Goal: Navigation & Orientation: Find specific page/section

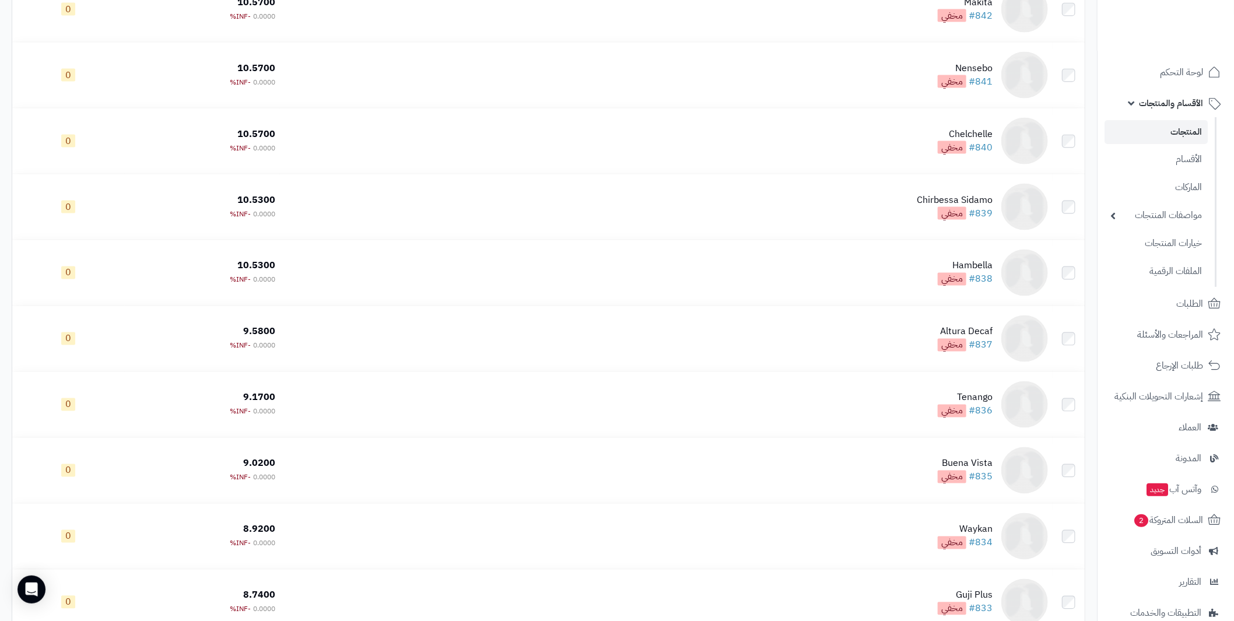
scroll to position [1050, 0]
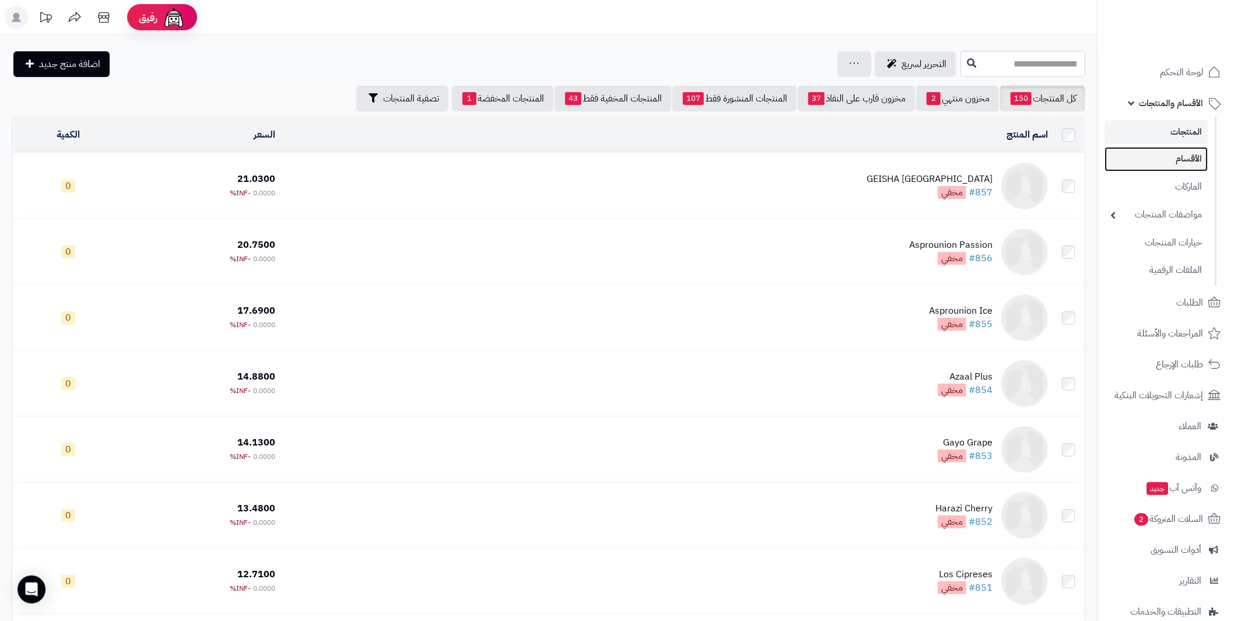
click at [1178, 160] on link "الأقسام" at bounding box center [1155, 159] width 103 height 24
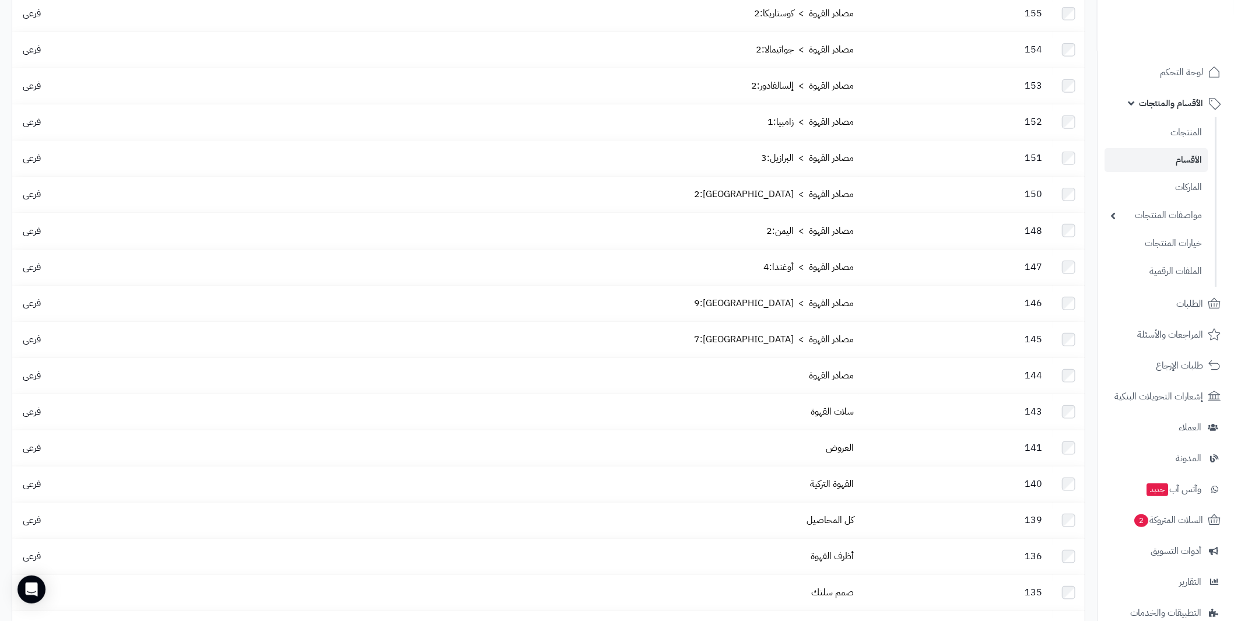
scroll to position [545, 0]
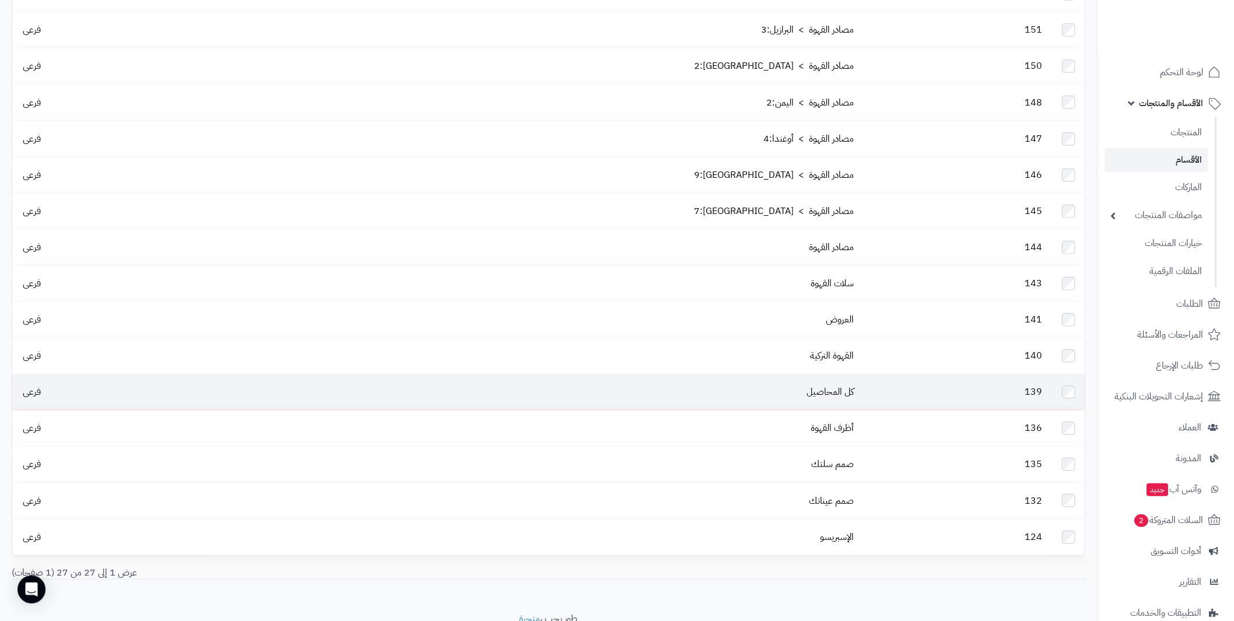
click at [883, 374] on td "139" at bounding box center [955, 392] width 194 height 36
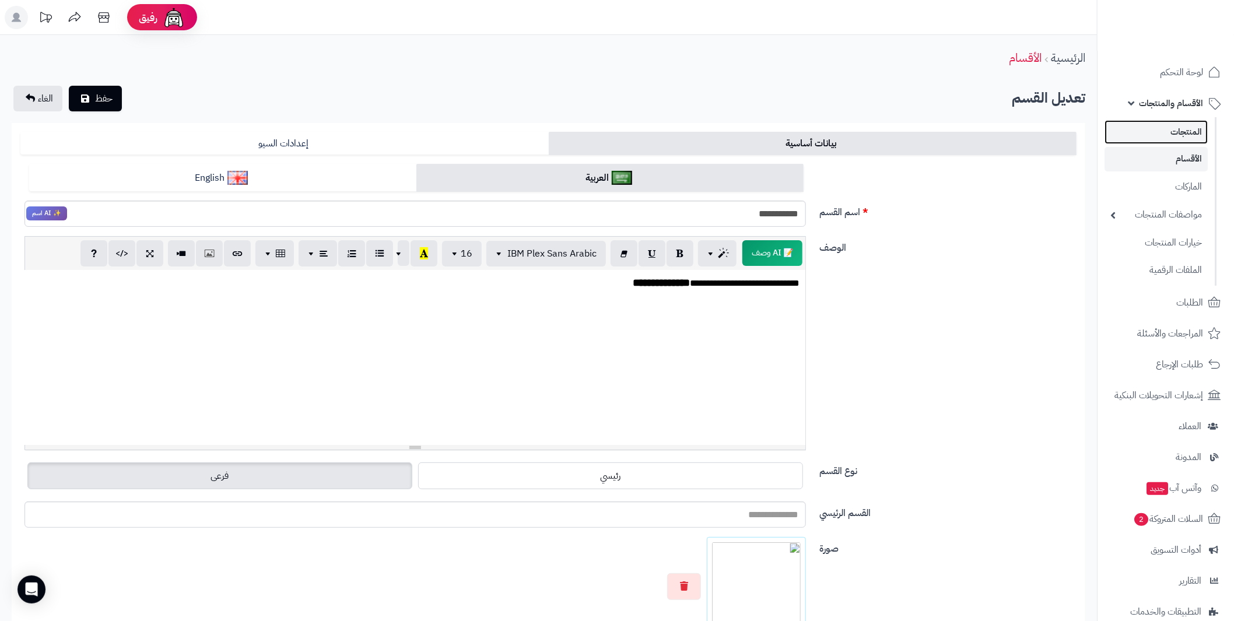
click at [1187, 128] on link "المنتجات" at bounding box center [1155, 132] width 103 height 24
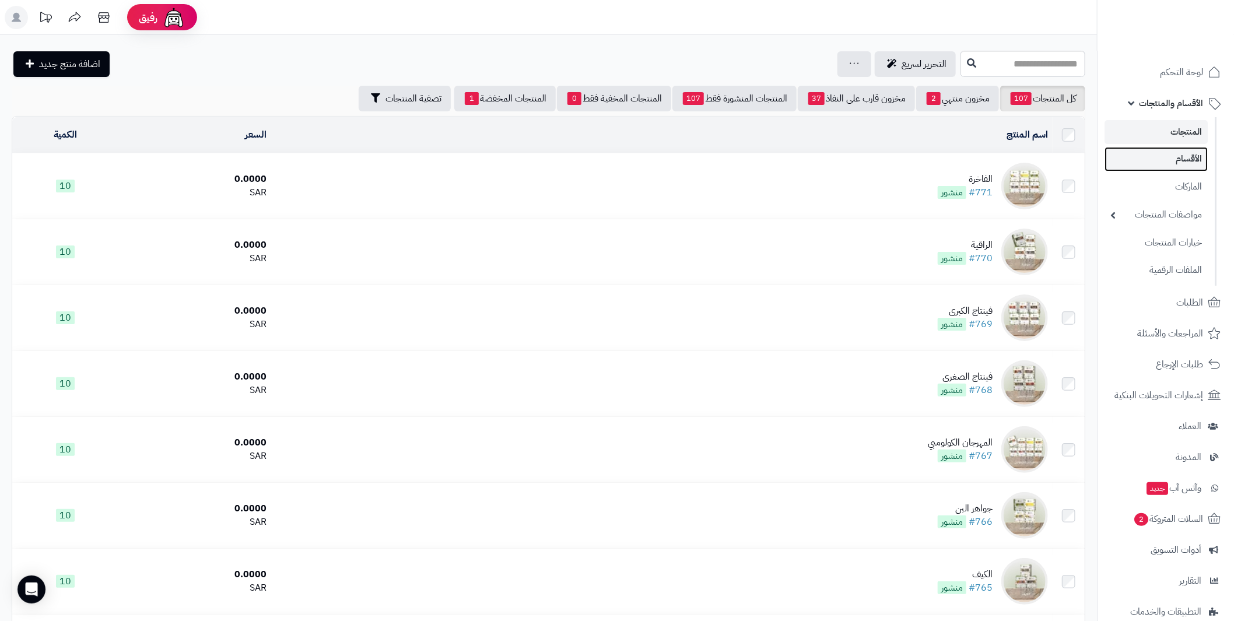
click at [1180, 148] on link "الأقسام" at bounding box center [1155, 159] width 103 height 24
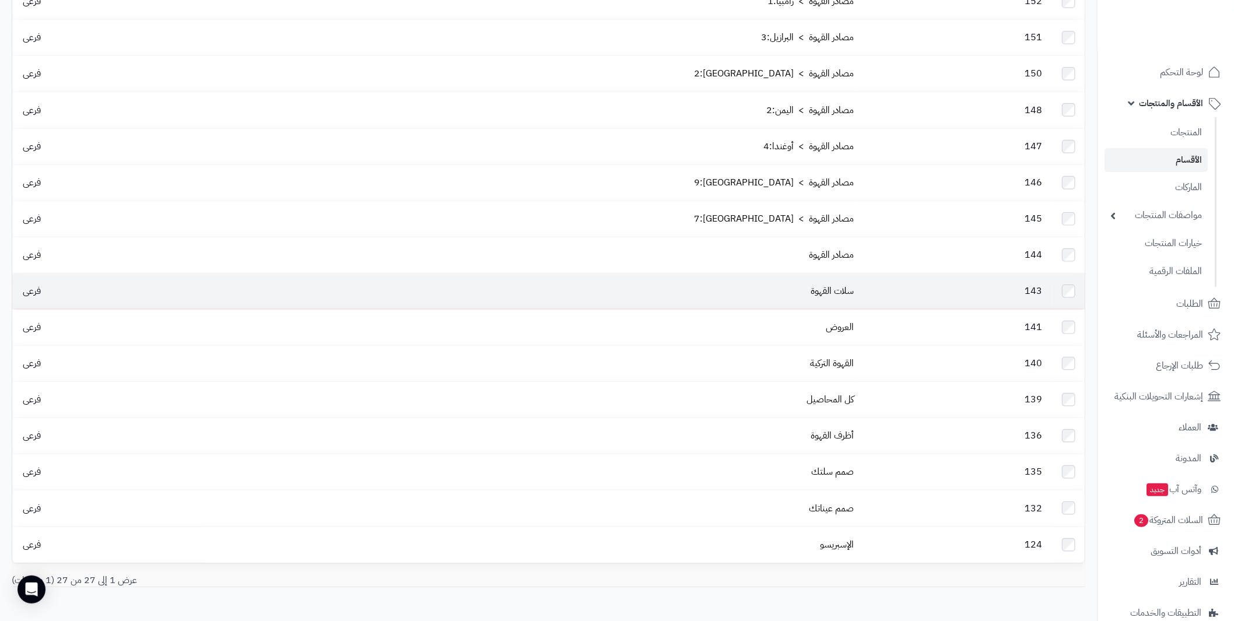
scroll to position [545, 0]
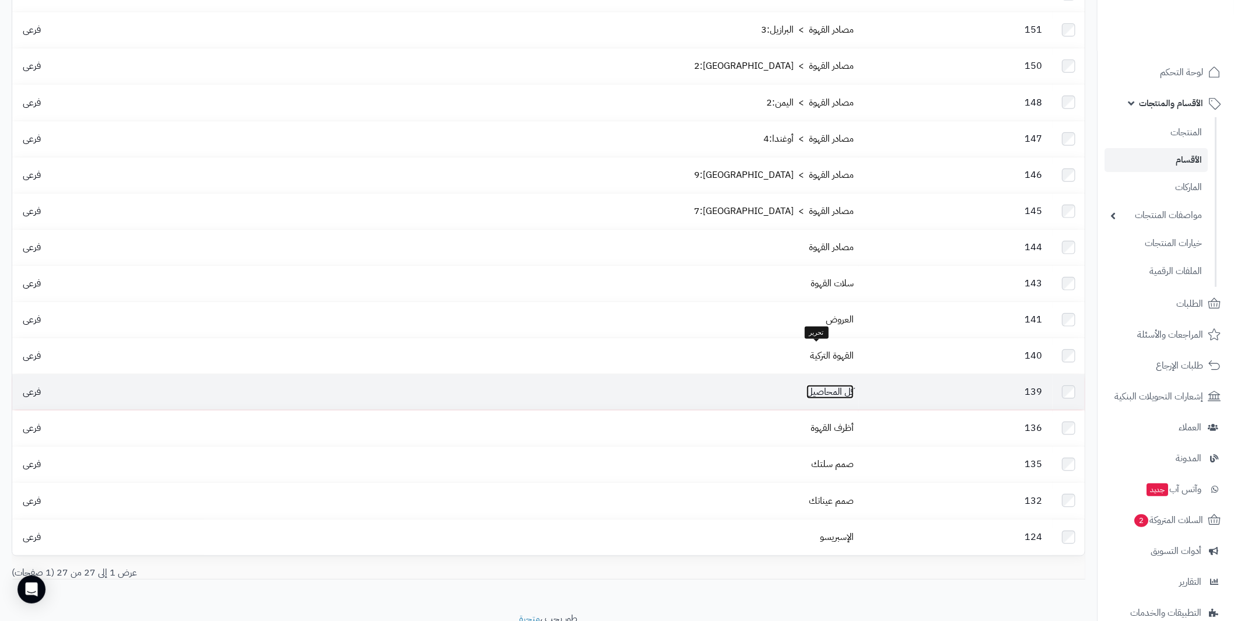
click at [832, 385] on link "كل المحاصيل" at bounding box center [829, 392] width 47 height 14
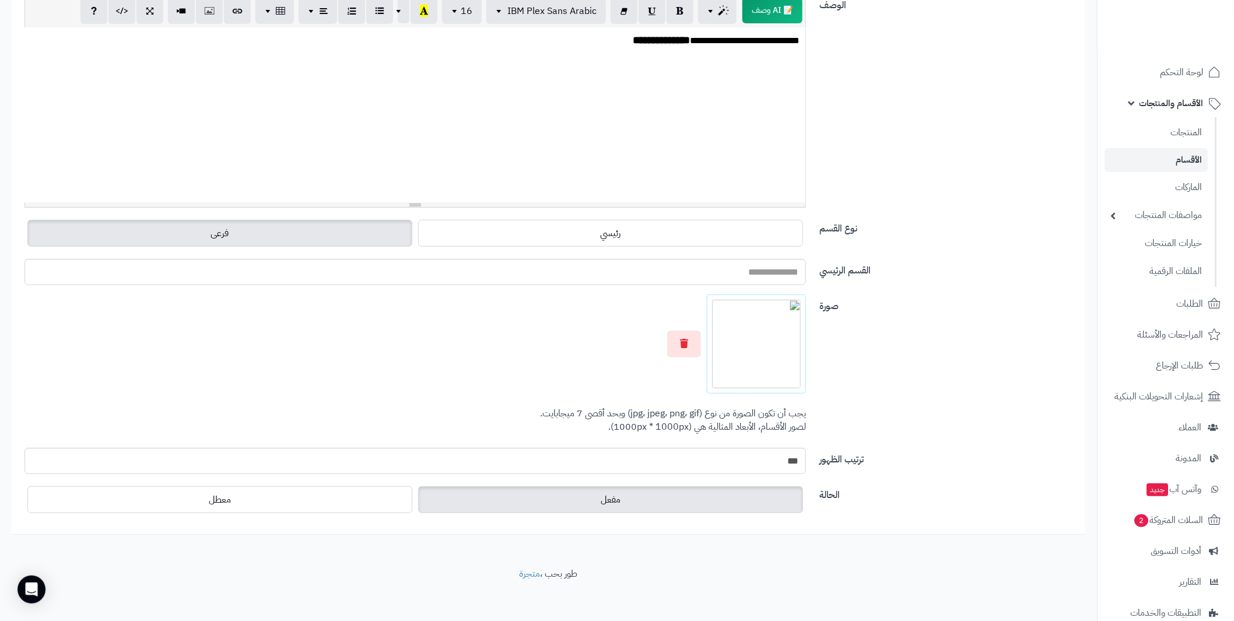
scroll to position [246, 0]
drag, startPoint x: 744, startPoint y: 455, endPoint x: 809, endPoint y: 456, distance: 65.9
click at [809, 456] on div "***" at bounding box center [415, 458] width 799 height 26
click at [738, 448] on input "***" at bounding box center [414, 458] width 781 height 26
drag, startPoint x: 738, startPoint y: 448, endPoint x: 865, endPoint y: 463, distance: 127.4
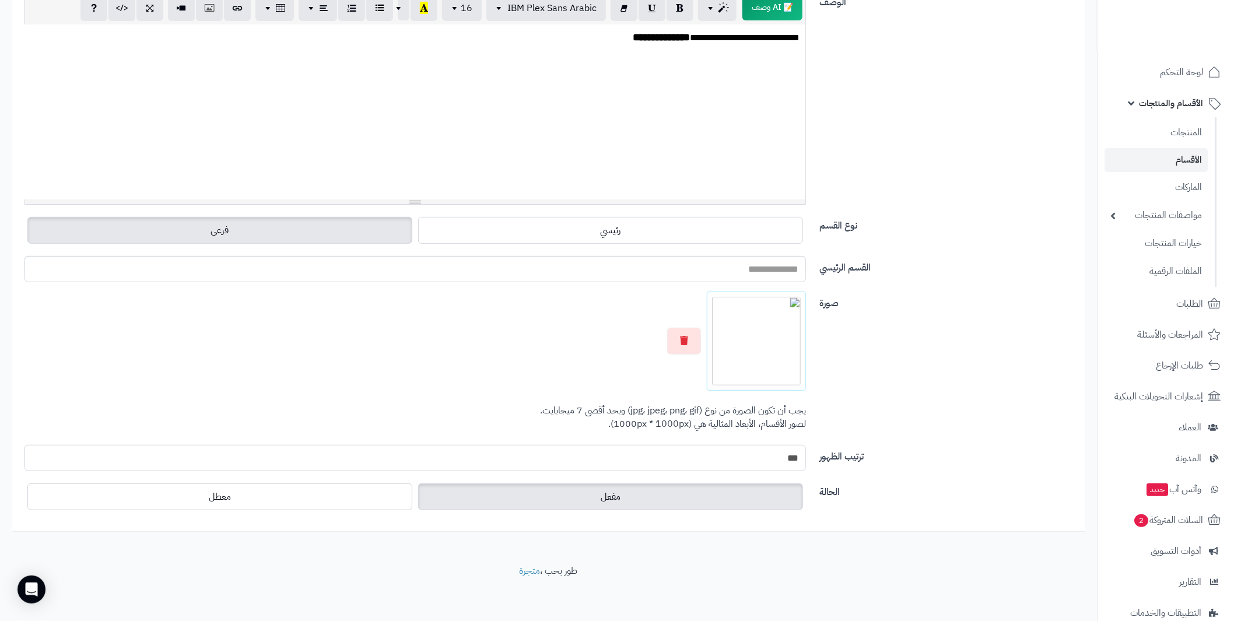
click at [865, 463] on div "ترتيب الظهور ***" at bounding box center [548, 463] width 1065 height 36
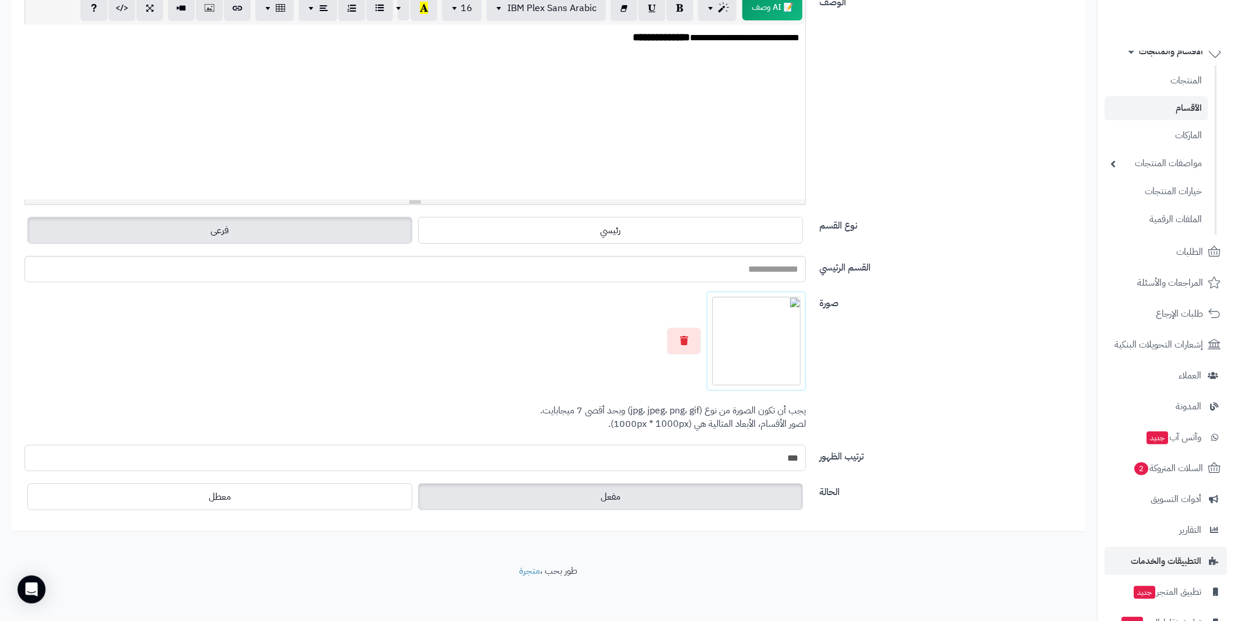
scroll to position [113, 0]
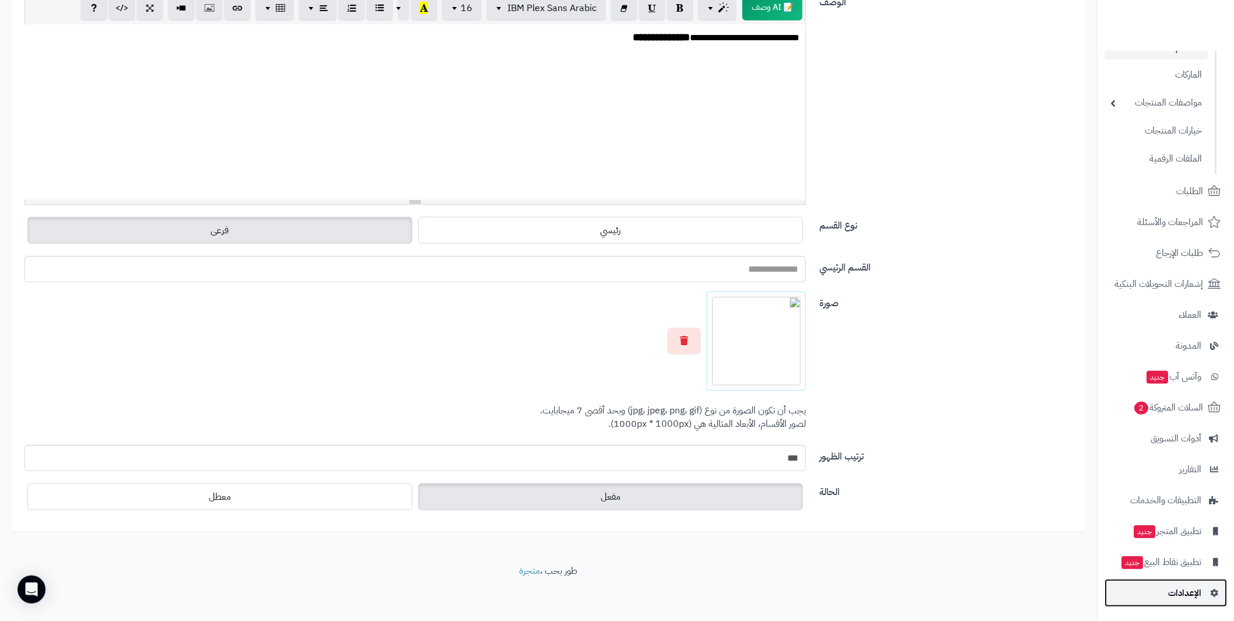
click at [1190, 599] on span "الإعدادات" at bounding box center [1184, 593] width 33 height 16
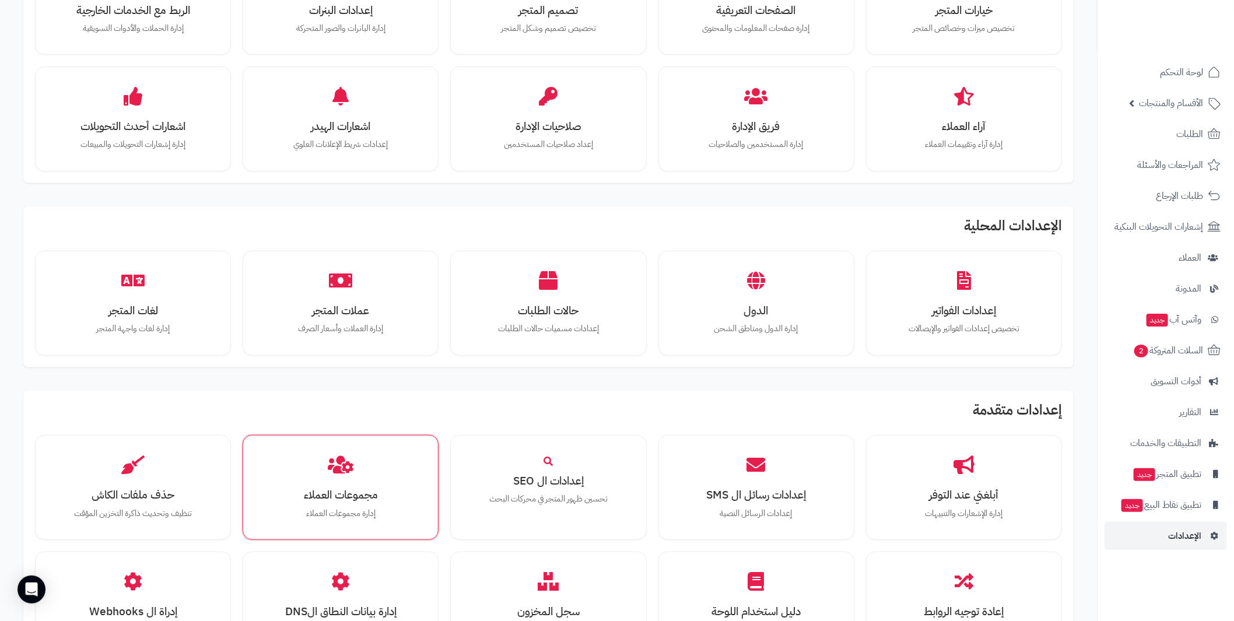
scroll to position [349, 0]
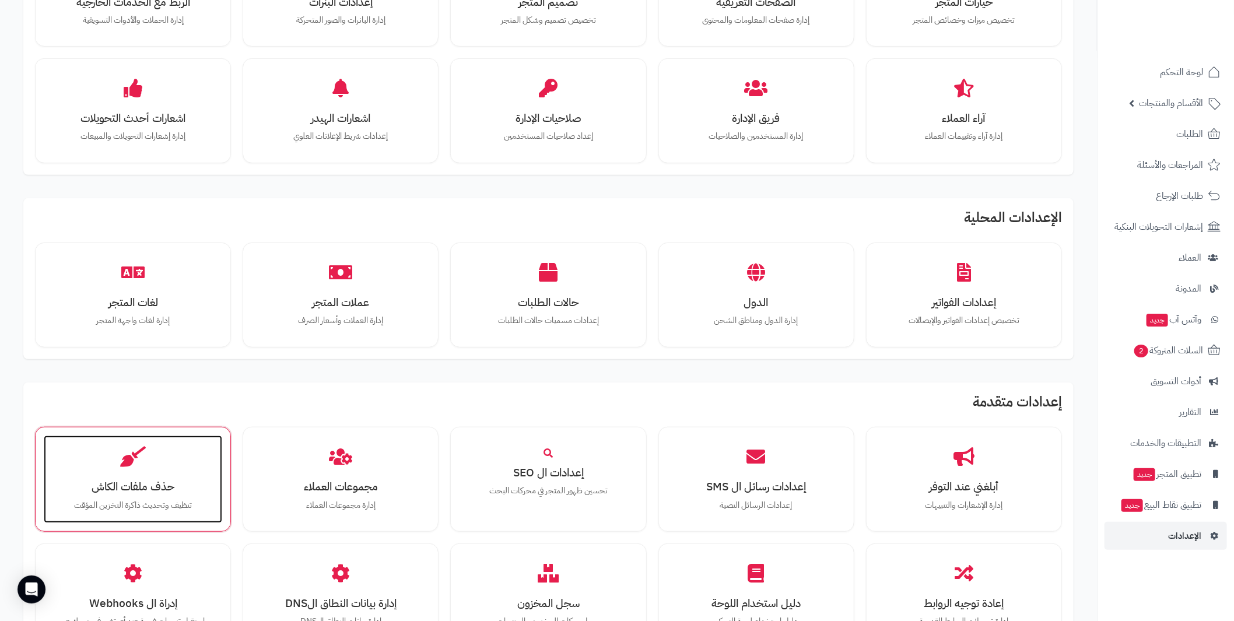
click at [161, 481] on h3 "حذف ملفات الكاش" at bounding box center [132, 487] width 155 height 12
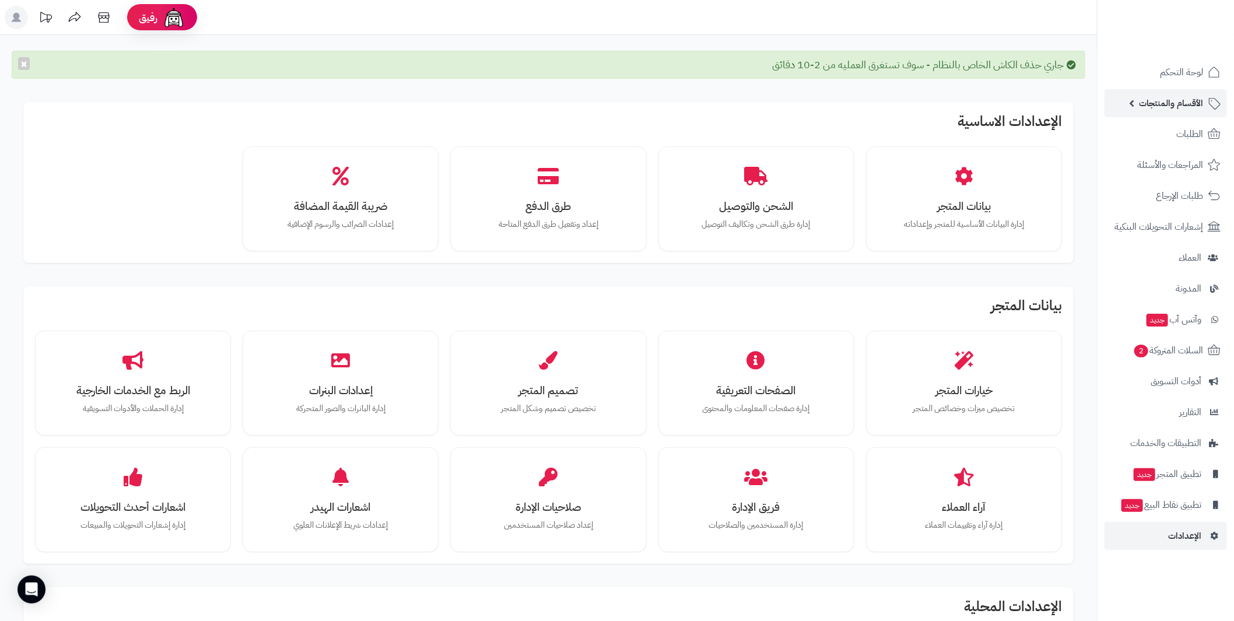
click at [1184, 106] on span "الأقسام والمنتجات" at bounding box center [1171, 103] width 64 height 16
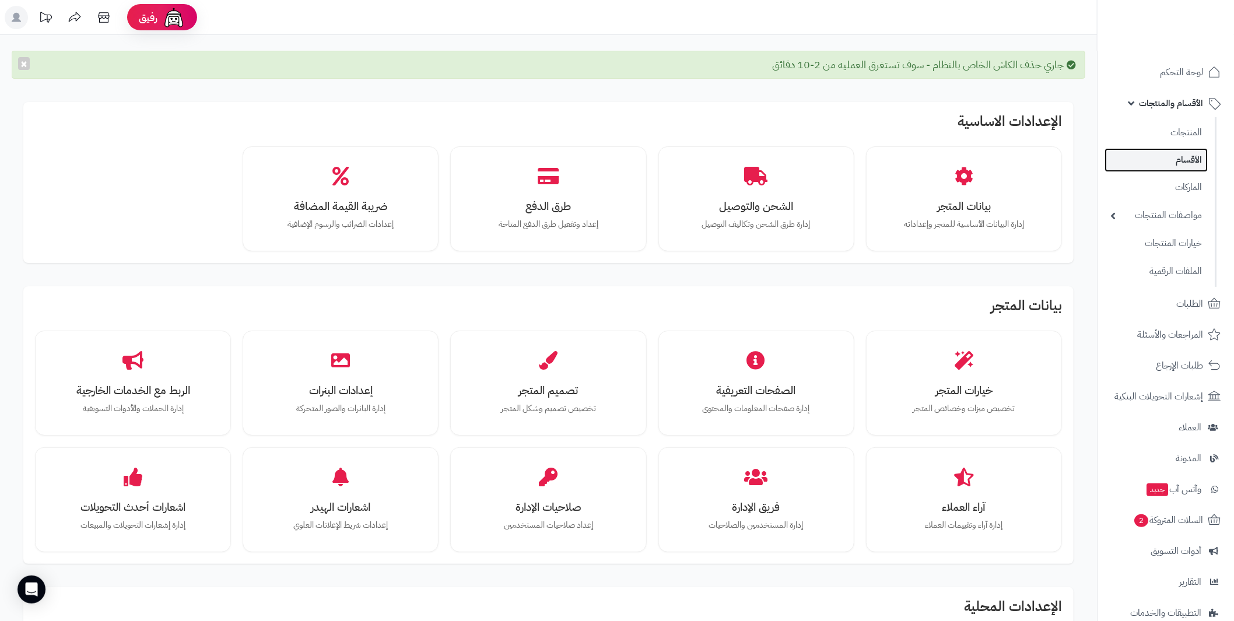
click at [1190, 156] on link "الأقسام" at bounding box center [1155, 160] width 103 height 24
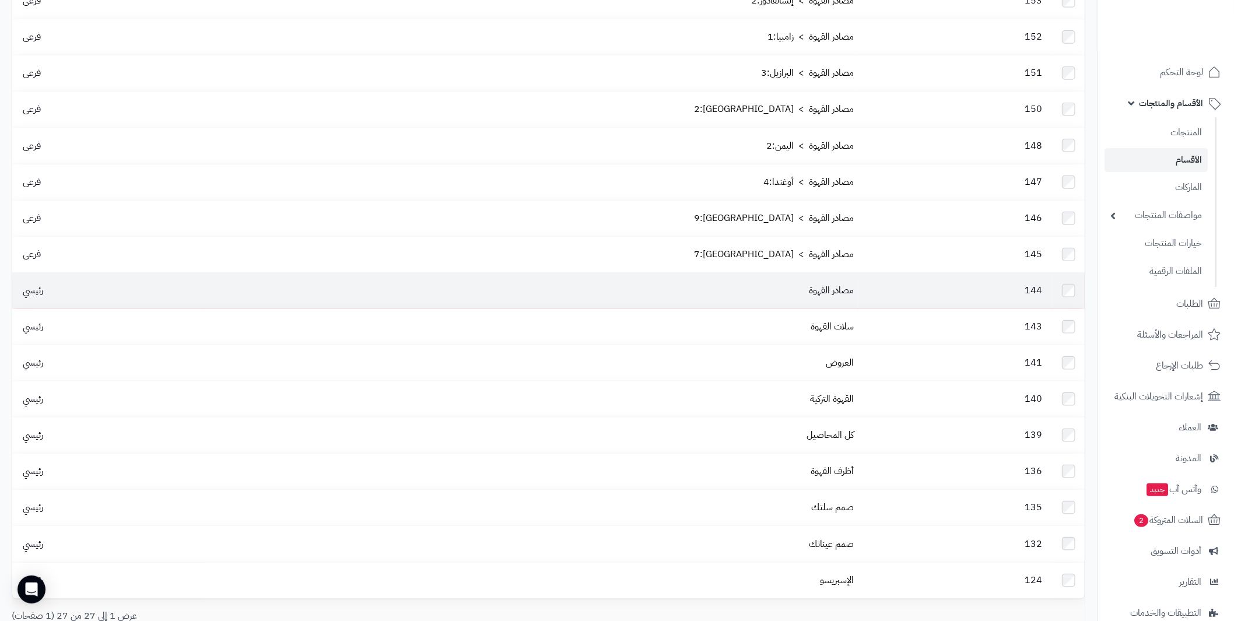
scroll to position [487, 0]
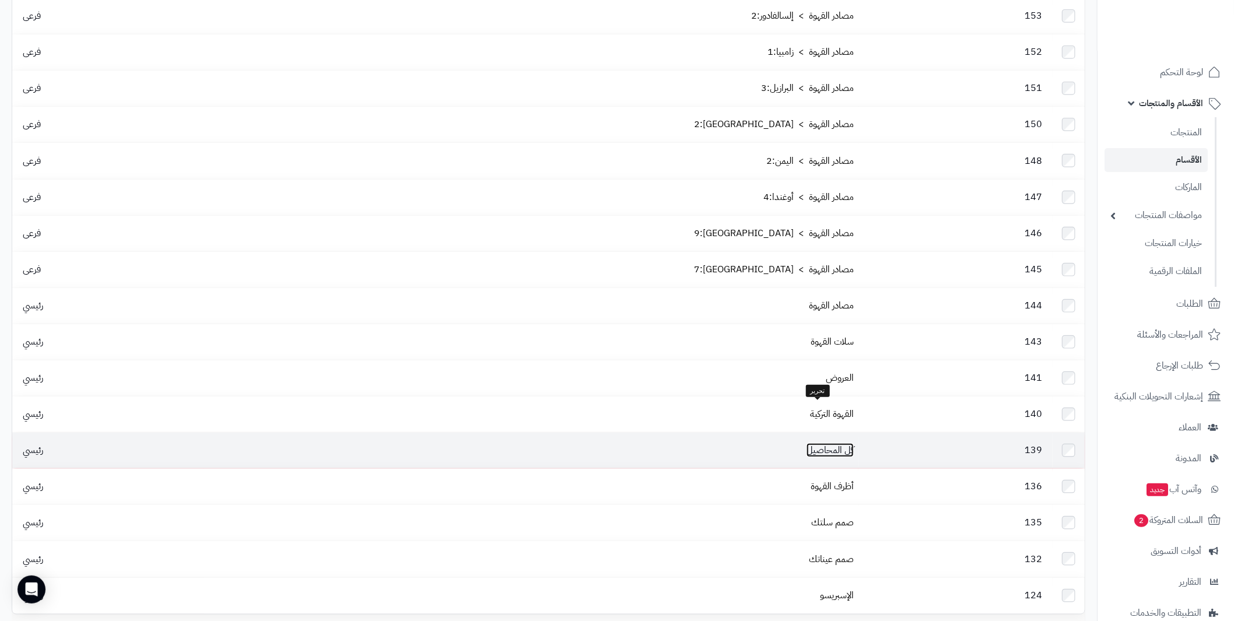
click at [826, 443] on link "كل المحاصيل" at bounding box center [829, 450] width 47 height 14
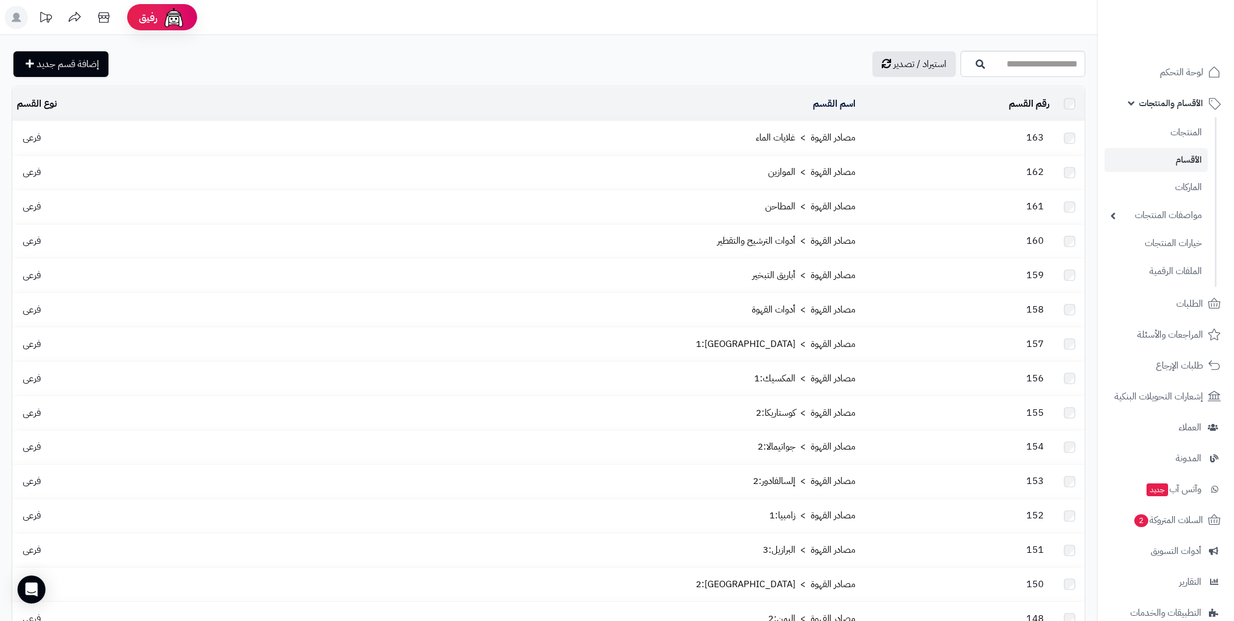
scroll to position [487, 0]
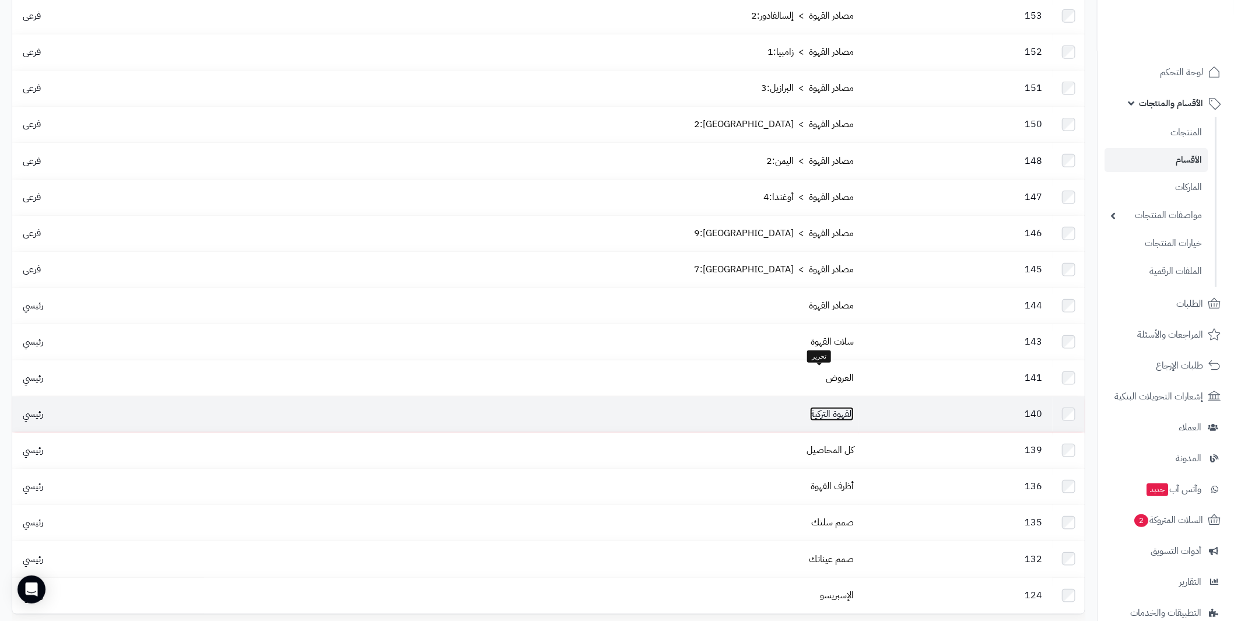
click at [823, 407] on link "القهوة التركية" at bounding box center [832, 414] width 44 height 14
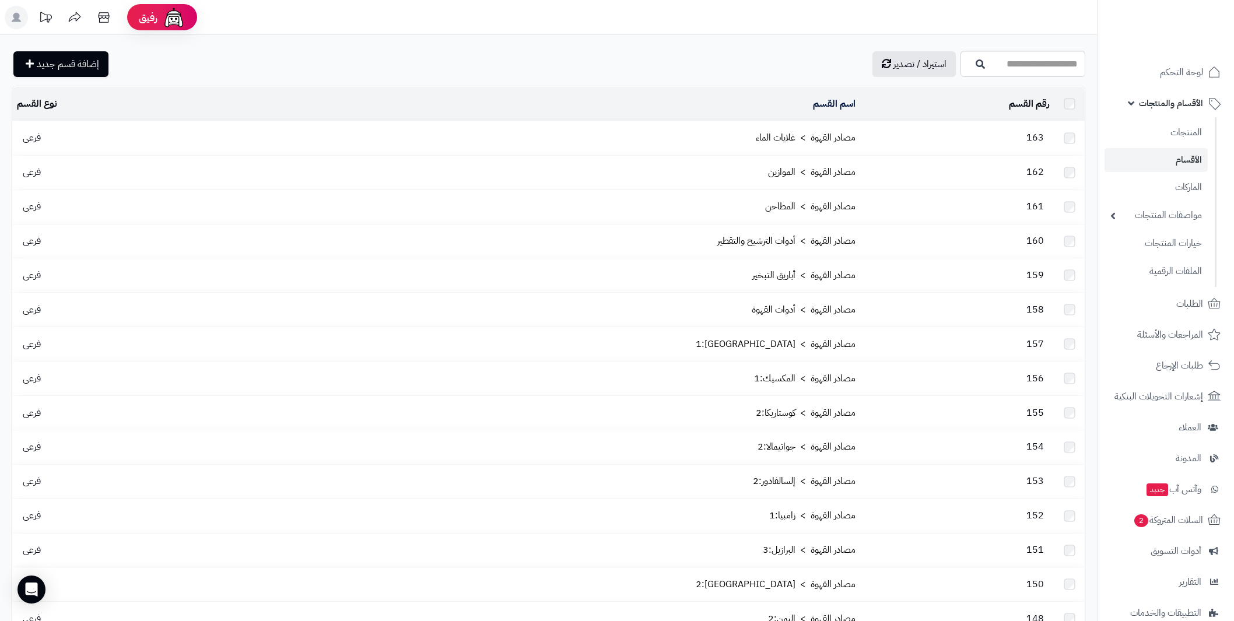
scroll to position [545, 0]
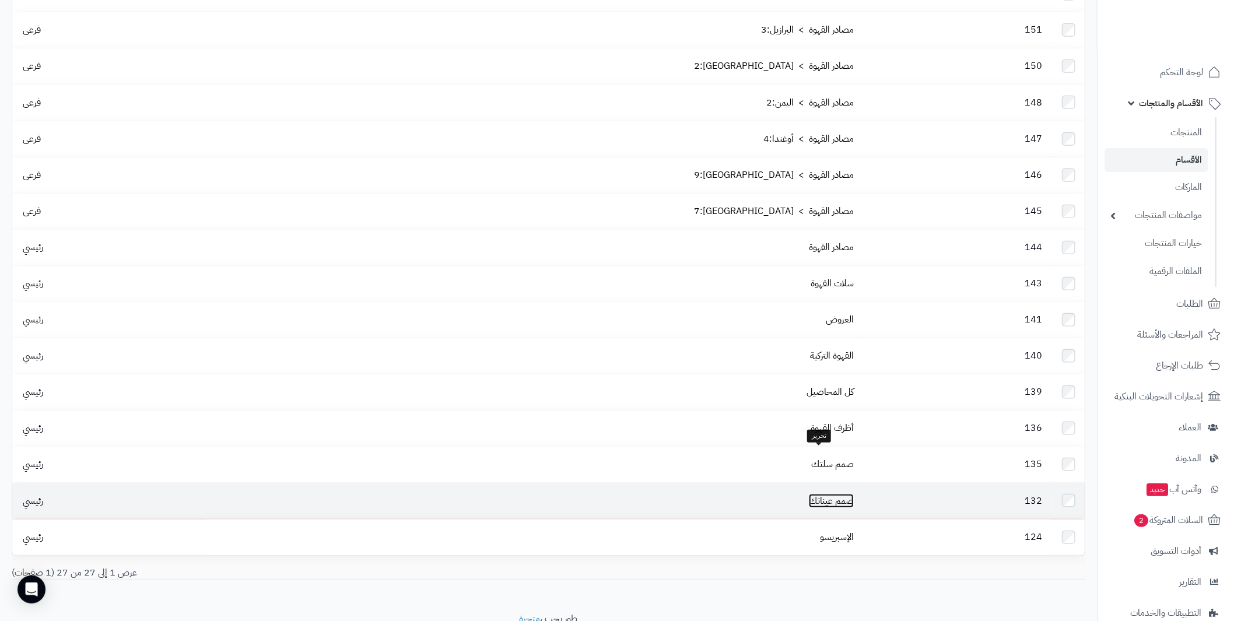
click at [828, 494] on link "صمم عيناتك" at bounding box center [831, 501] width 45 height 14
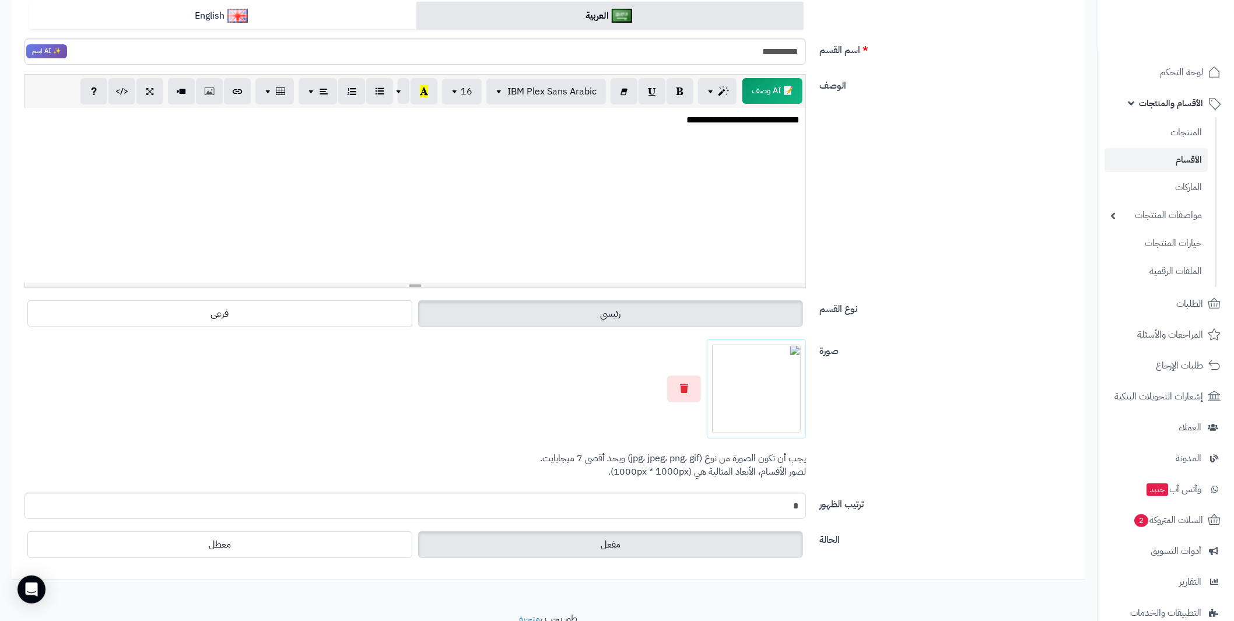
scroll to position [210, 0]
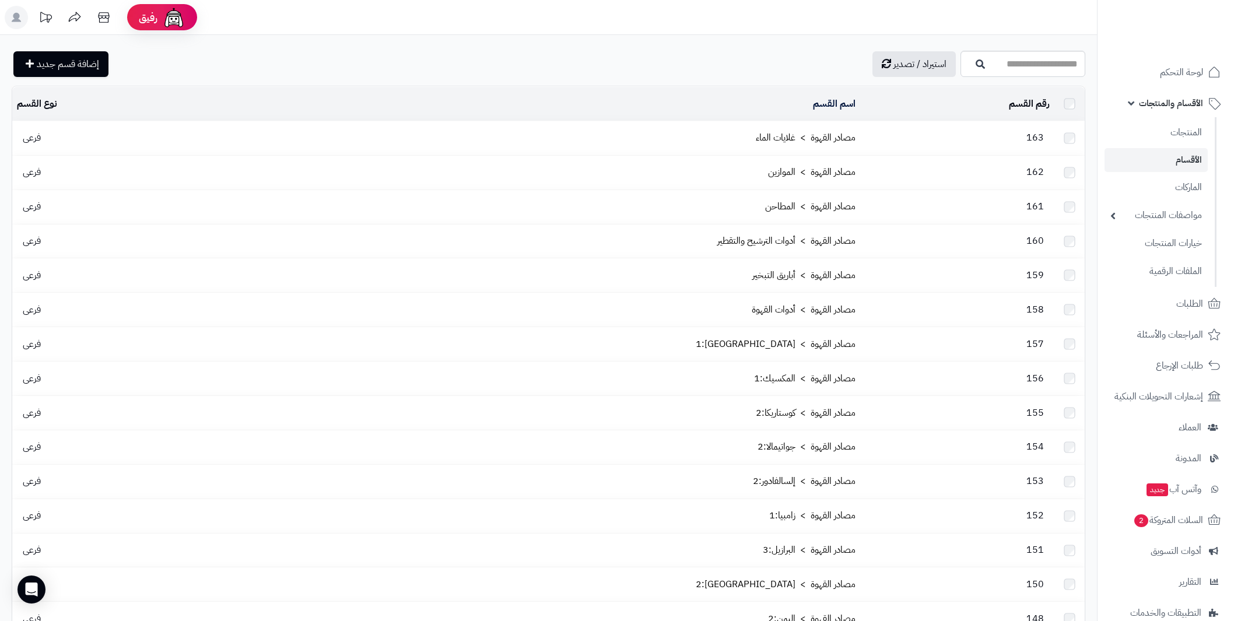
scroll to position [545, 0]
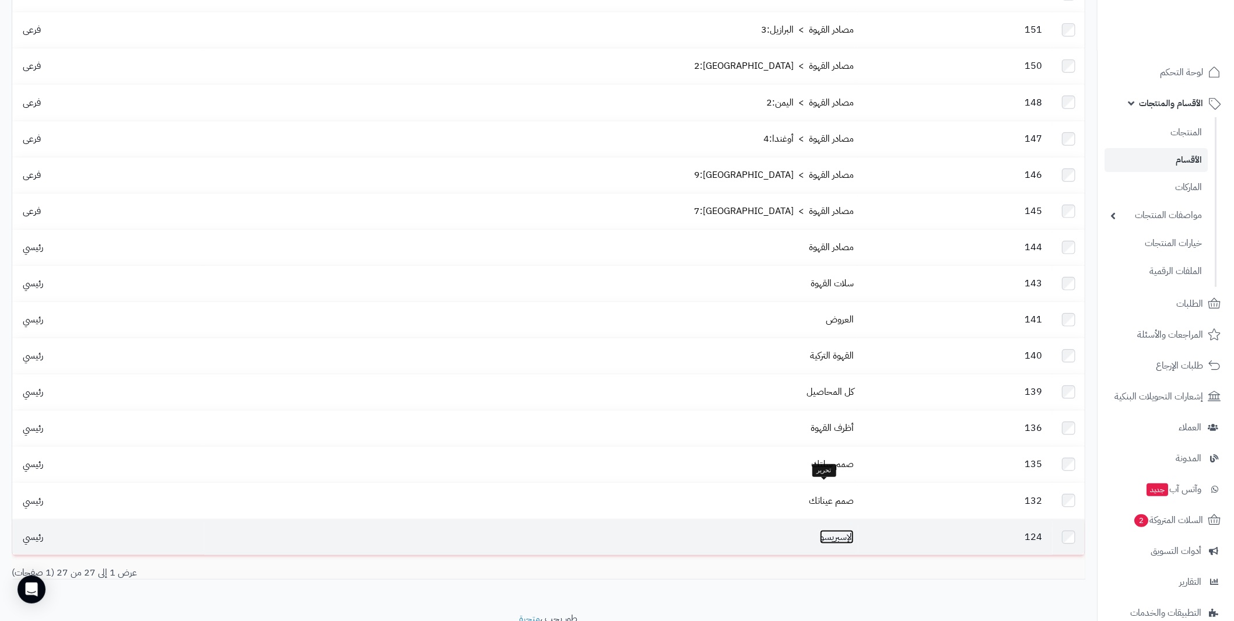
click at [821, 530] on link "الإسبريسو" at bounding box center [837, 537] width 34 height 14
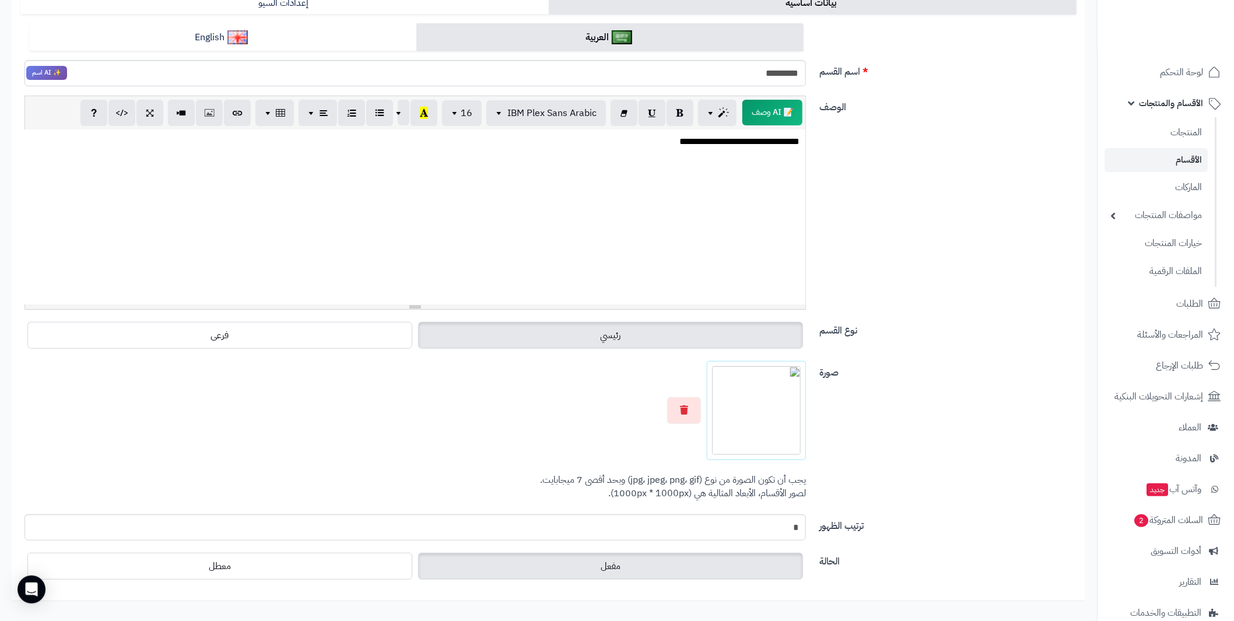
scroll to position [92, 0]
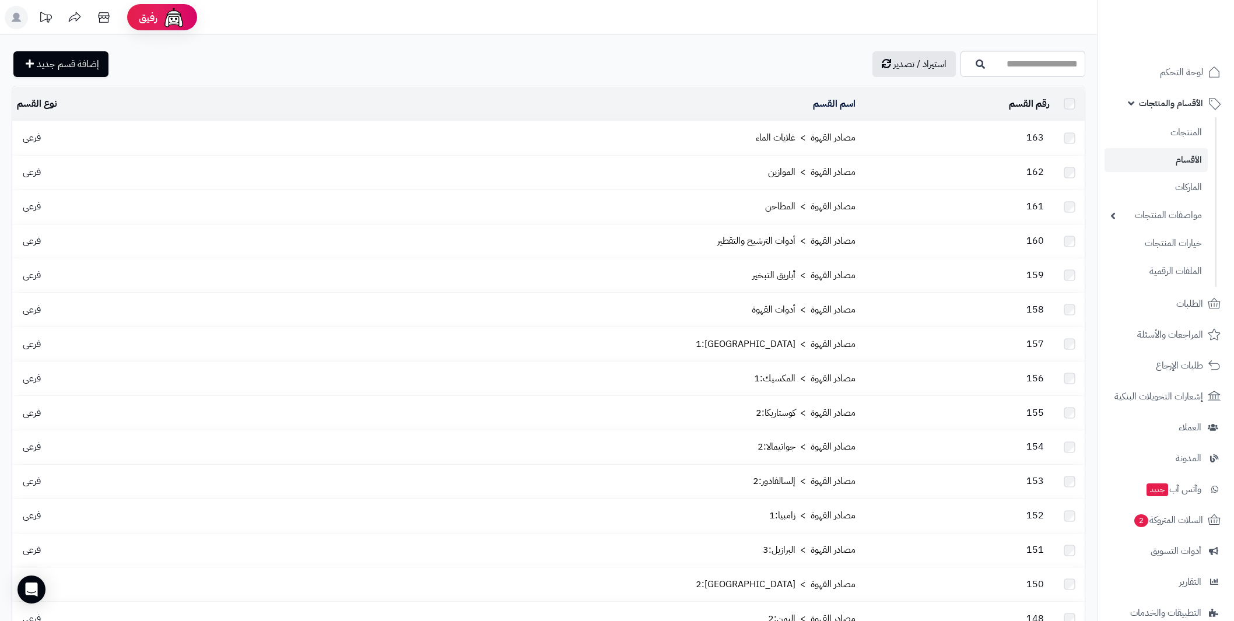
scroll to position [545, 0]
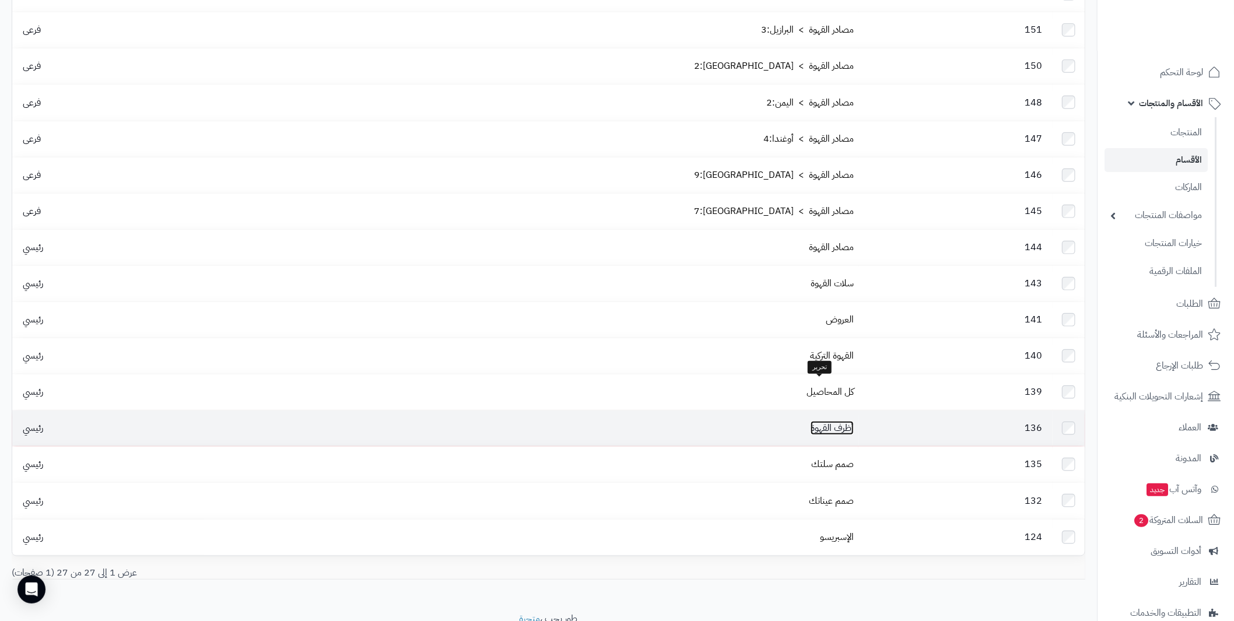
click at [831, 421] on link "أظرف القهوة" at bounding box center [832, 428] width 43 height 14
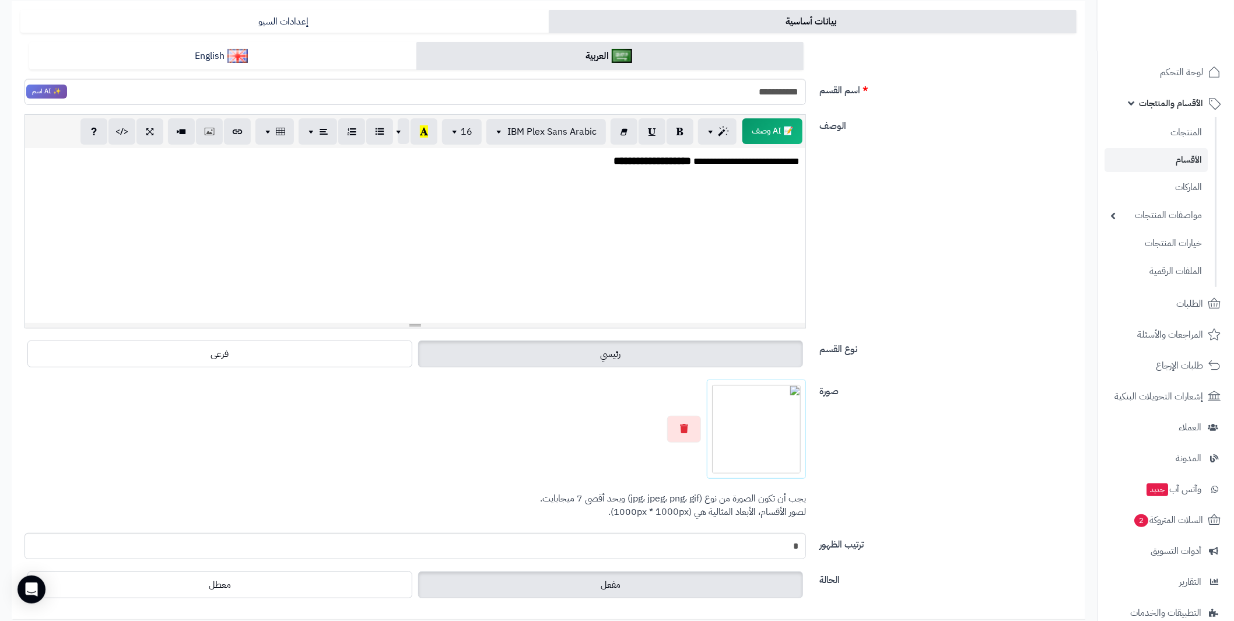
scroll to position [210, 0]
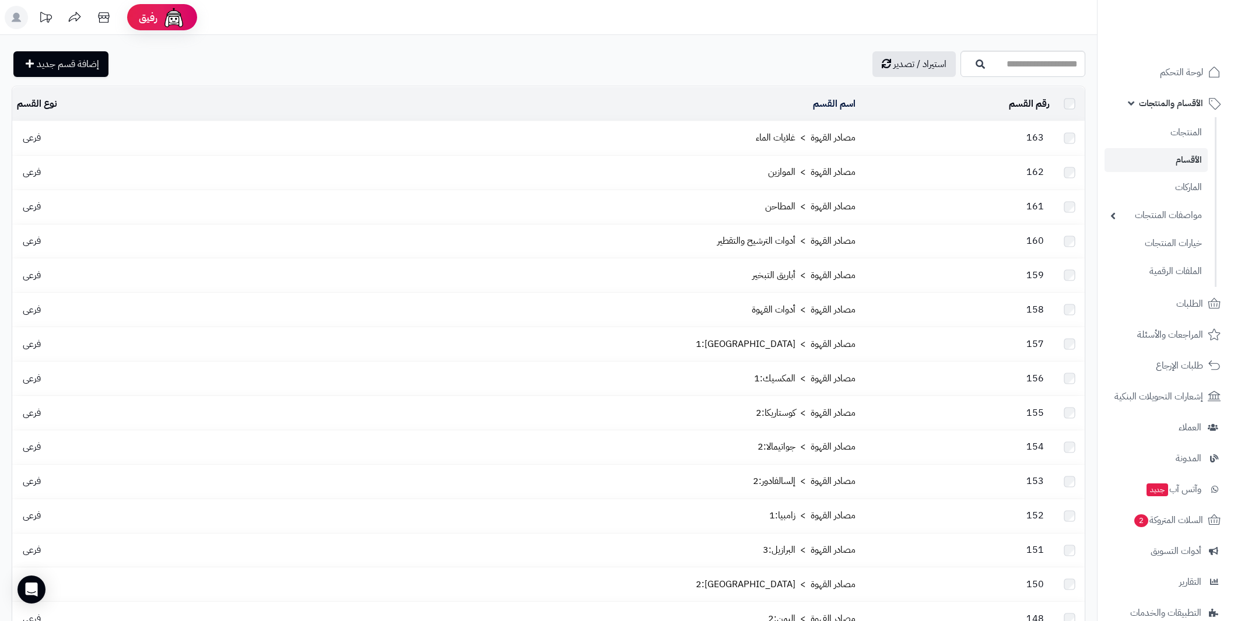
scroll to position [545, 0]
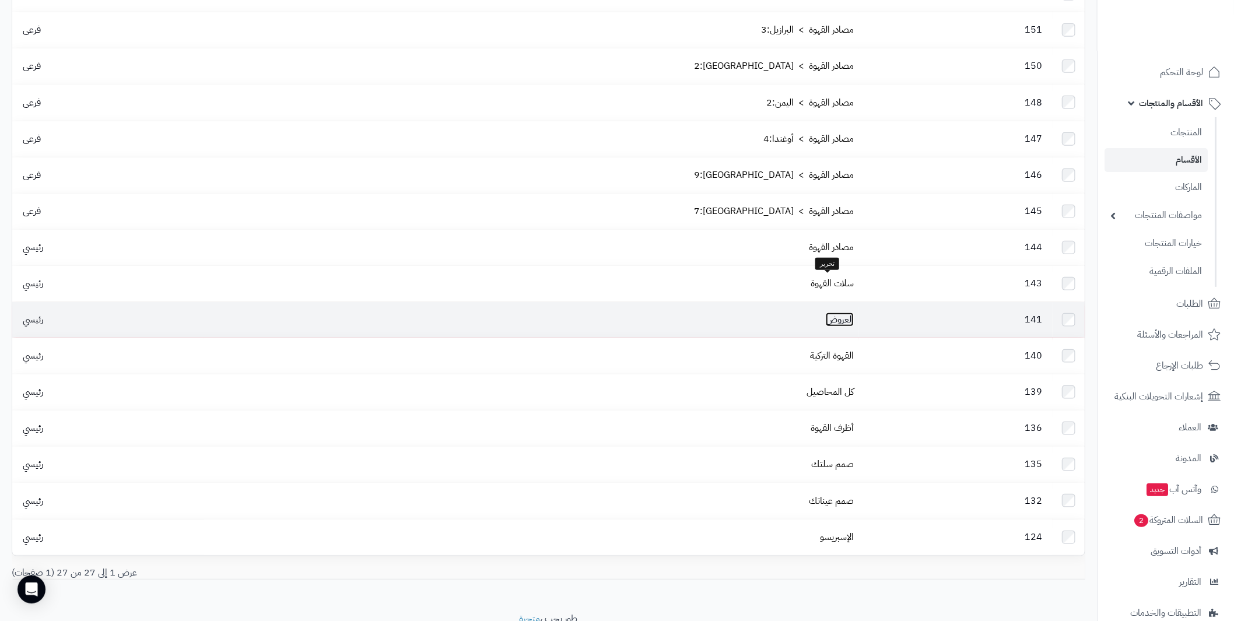
click at [829, 313] on link "العروض" at bounding box center [840, 320] width 28 height 14
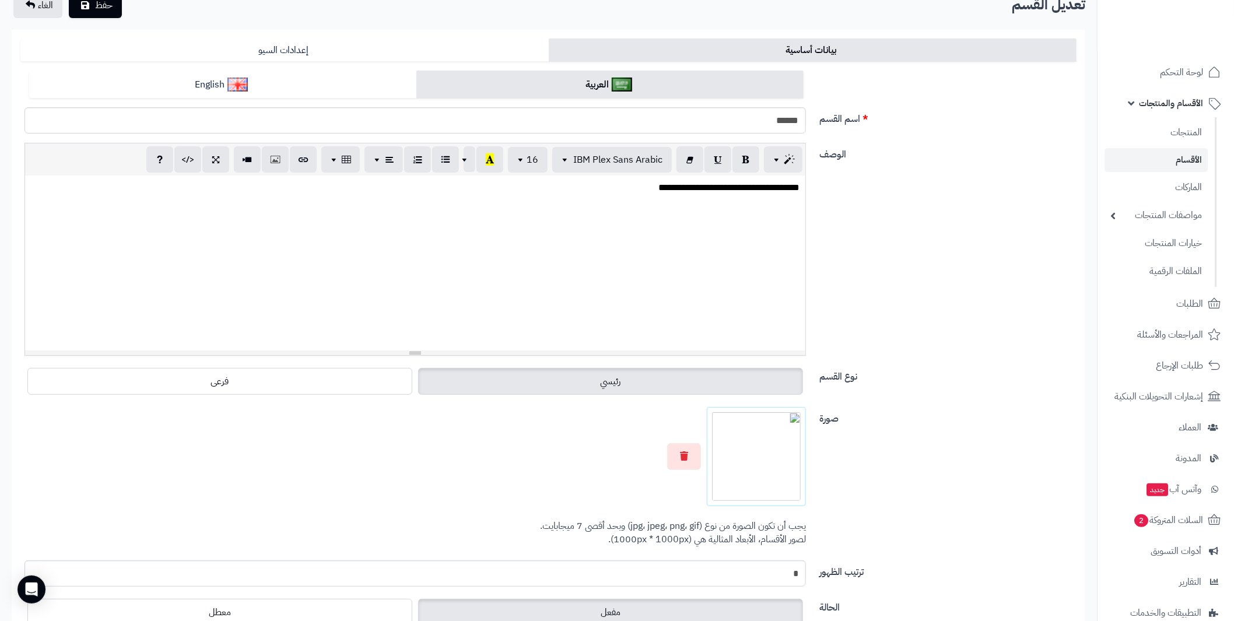
scroll to position [175, 0]
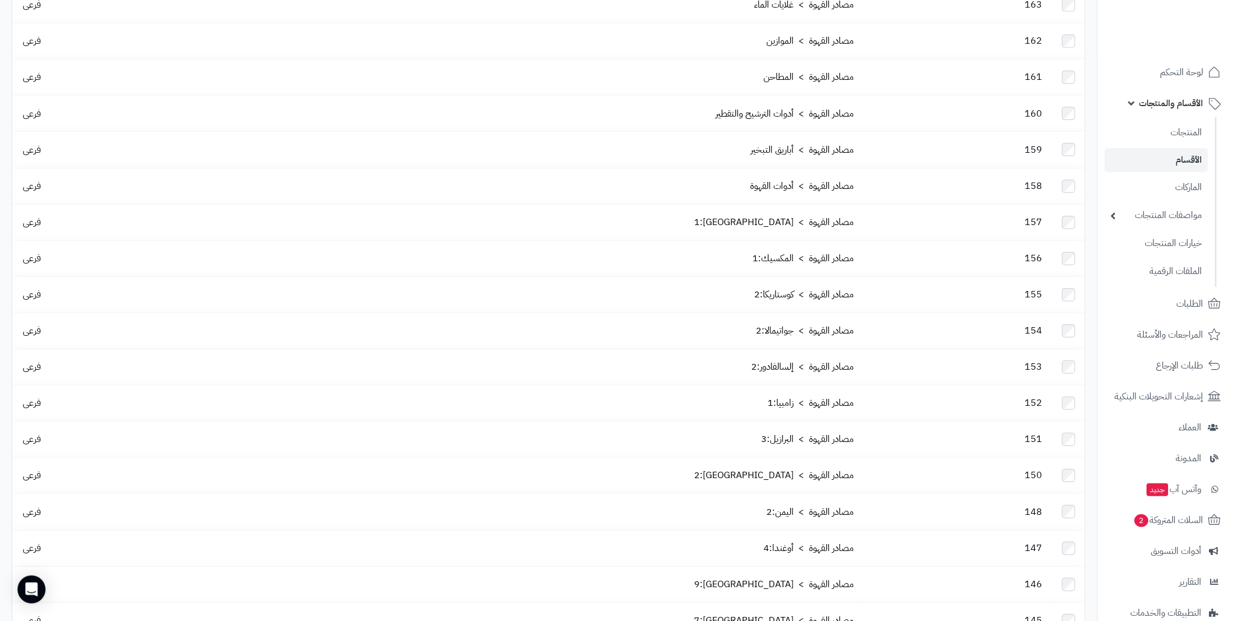
scroll to position [20, 0]
